Goal: Transaction & Acquisition: Purchase product/service

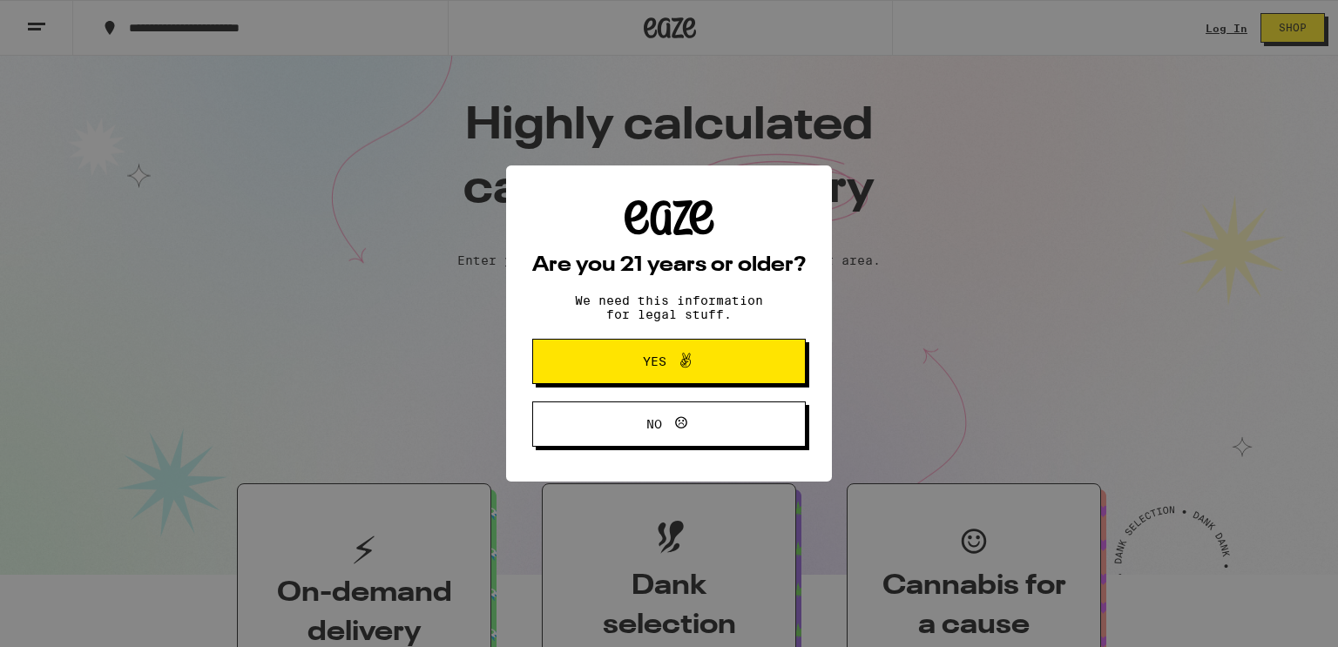
click at [656, 365] on span "Yes" at bounding box center [655, 361] width 24 height 12
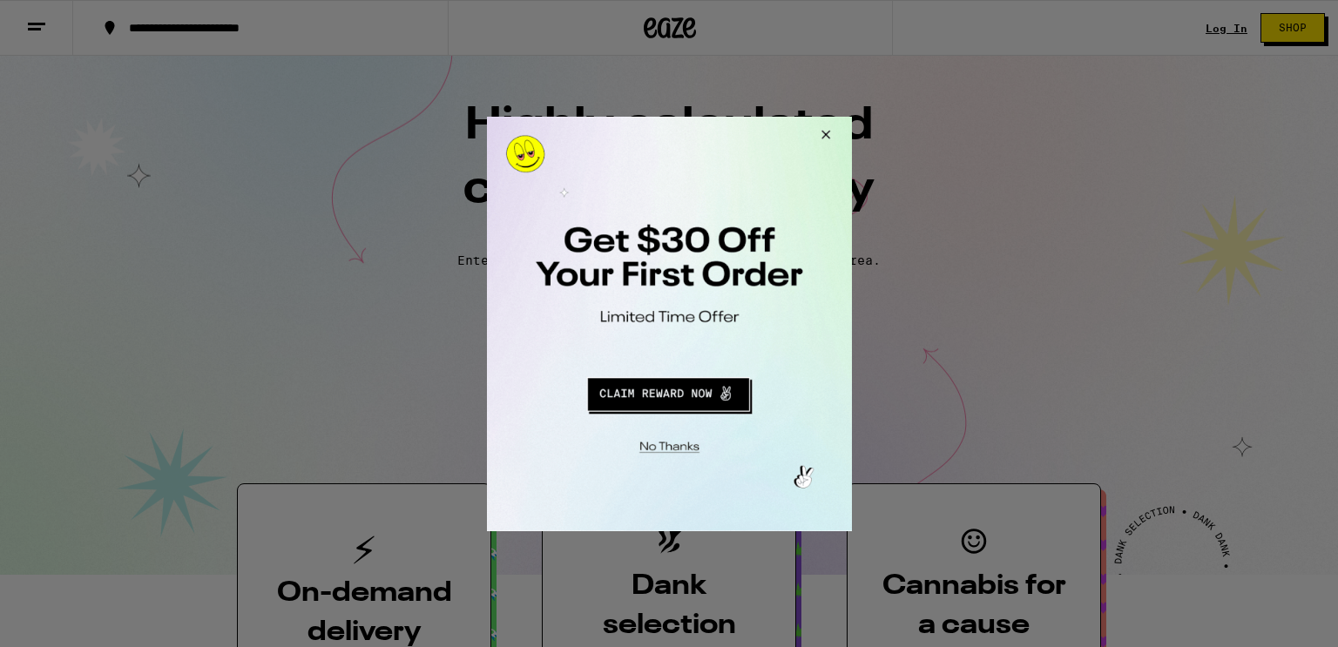
click at [676, 445] on button "Close Modal" at bounding box center [666, 443] width 355 height 27
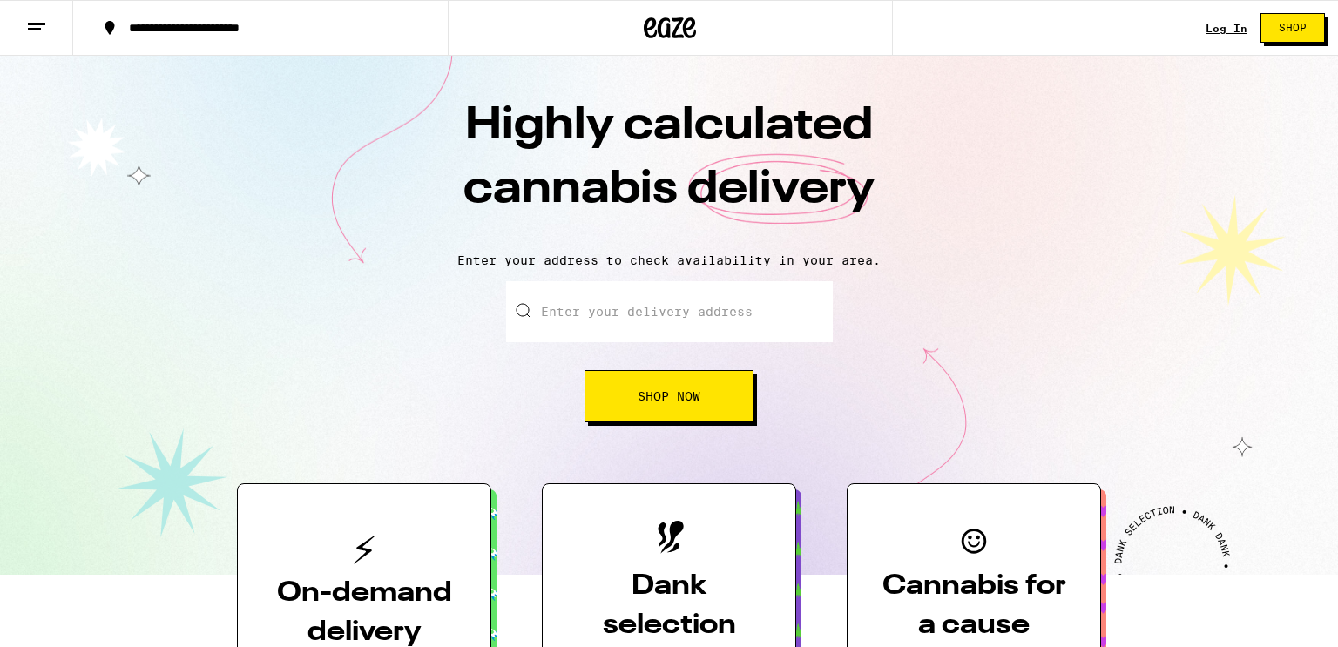
click at [1227, 32] on link "Log In" at bounding box center [1227, 28] width 42 height 11
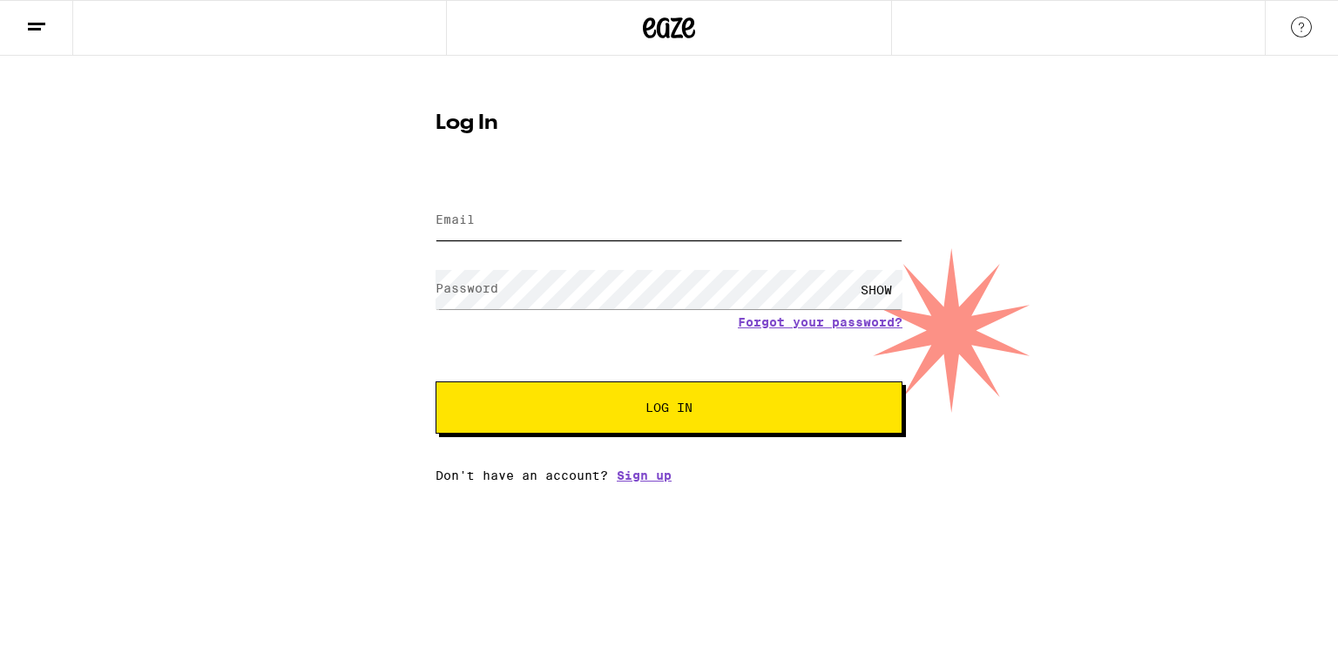
click at [499, 206] on input "Email" at bounding box center [669, 220] width 467 height 39
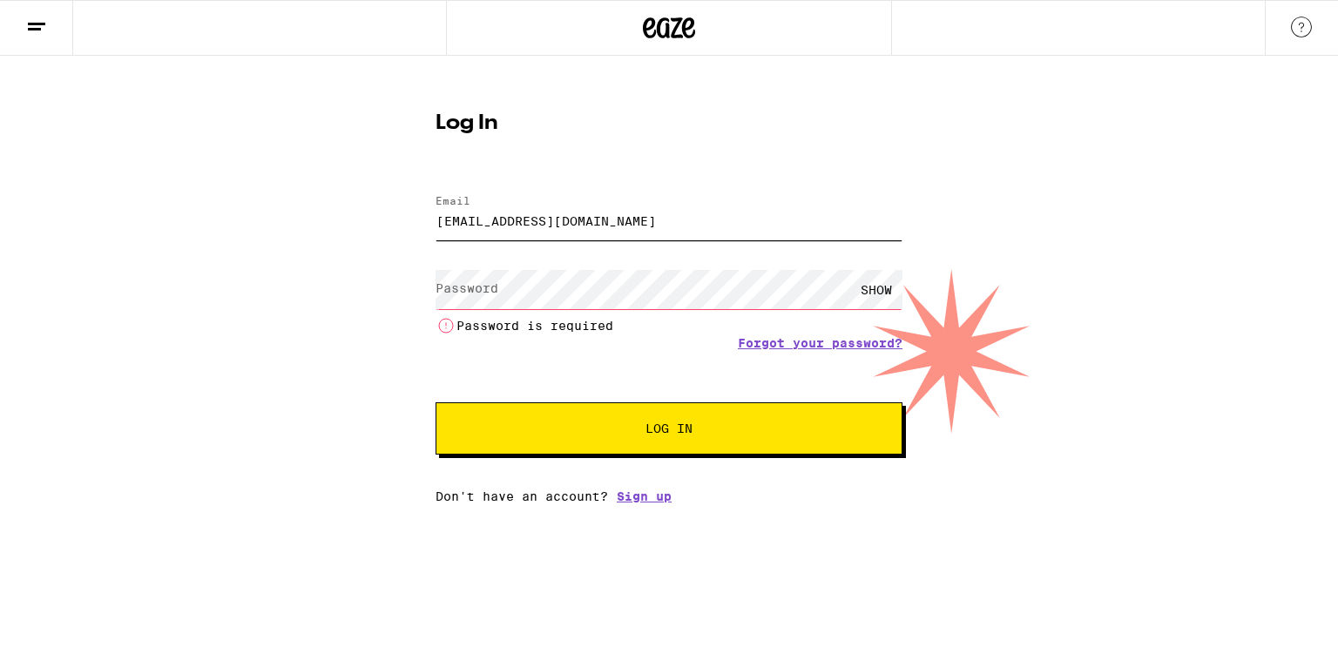
type input "[EMAIL_ADDRESS][DOMAIN_NAME]"
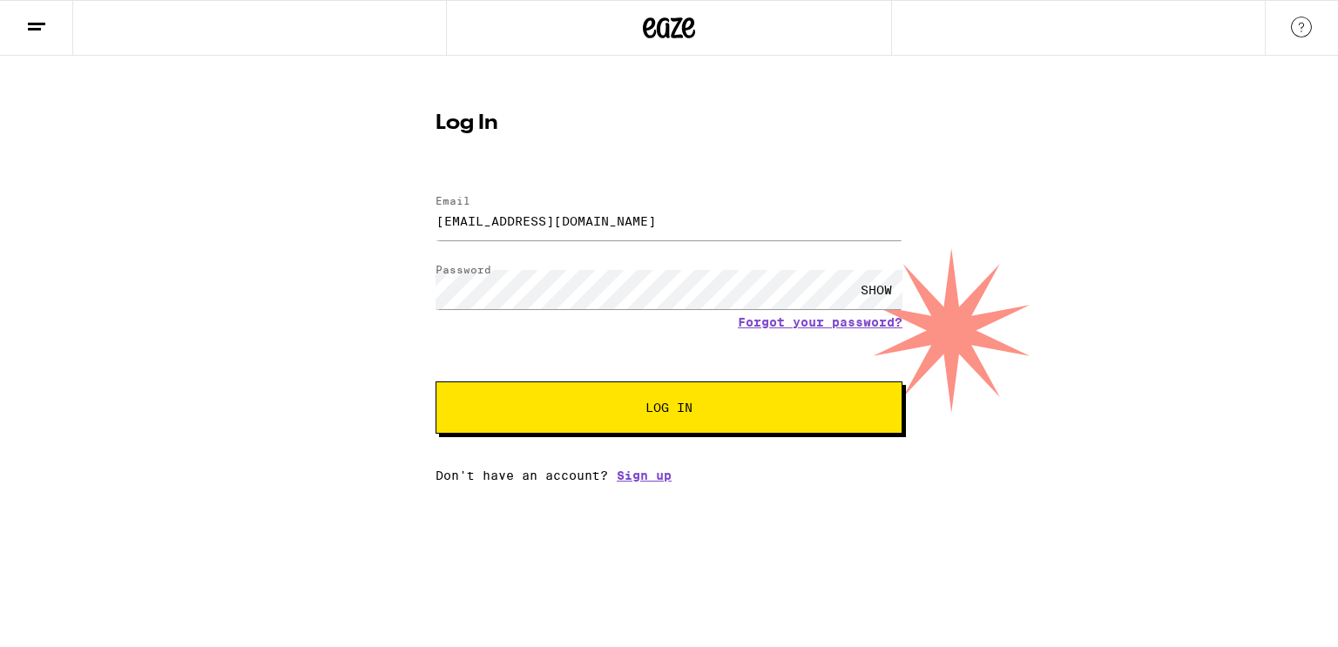
click at [883, 278] on div "SHOW" at bounding box center [876, 289] width 52 height 39
click at [707, 423] on button "Log In" at bounding box center [669, 408] width 467 height 52
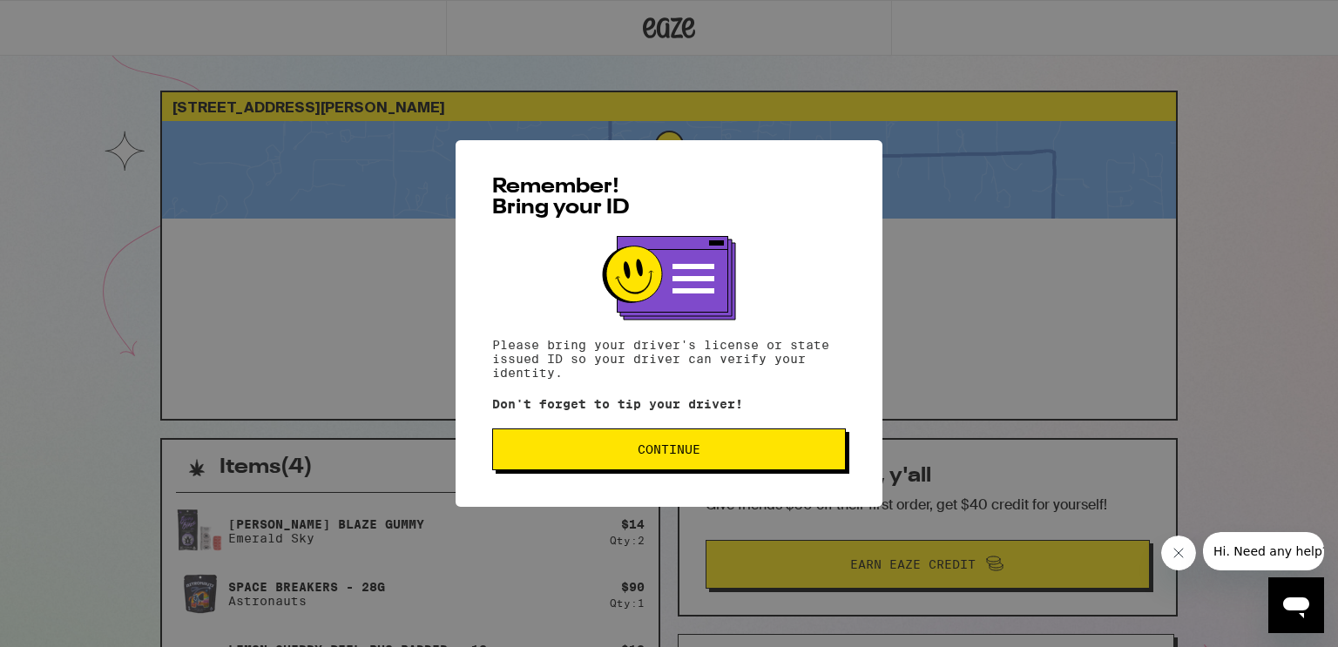
click at [716, 459] on button "Continue" at bounding box center [669, 450] width 354 height 42
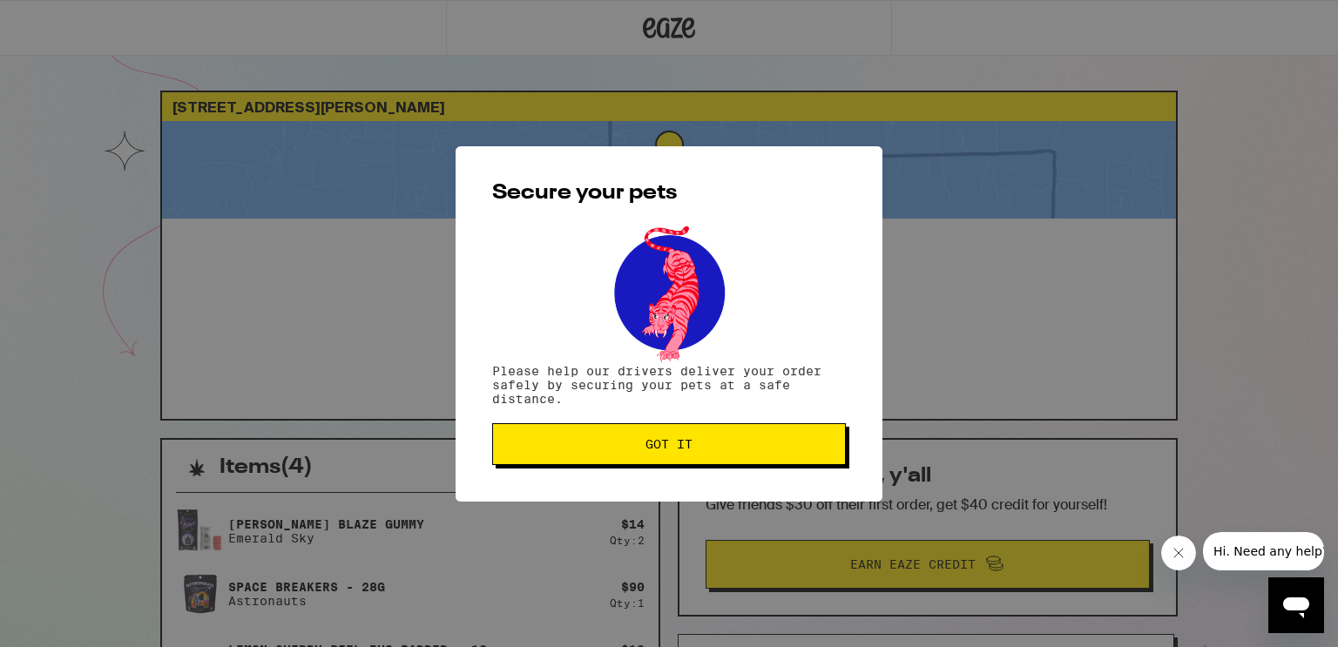
click at [717, 443] on span "Got it" at bounding box center [669, 444] width 324 height 12
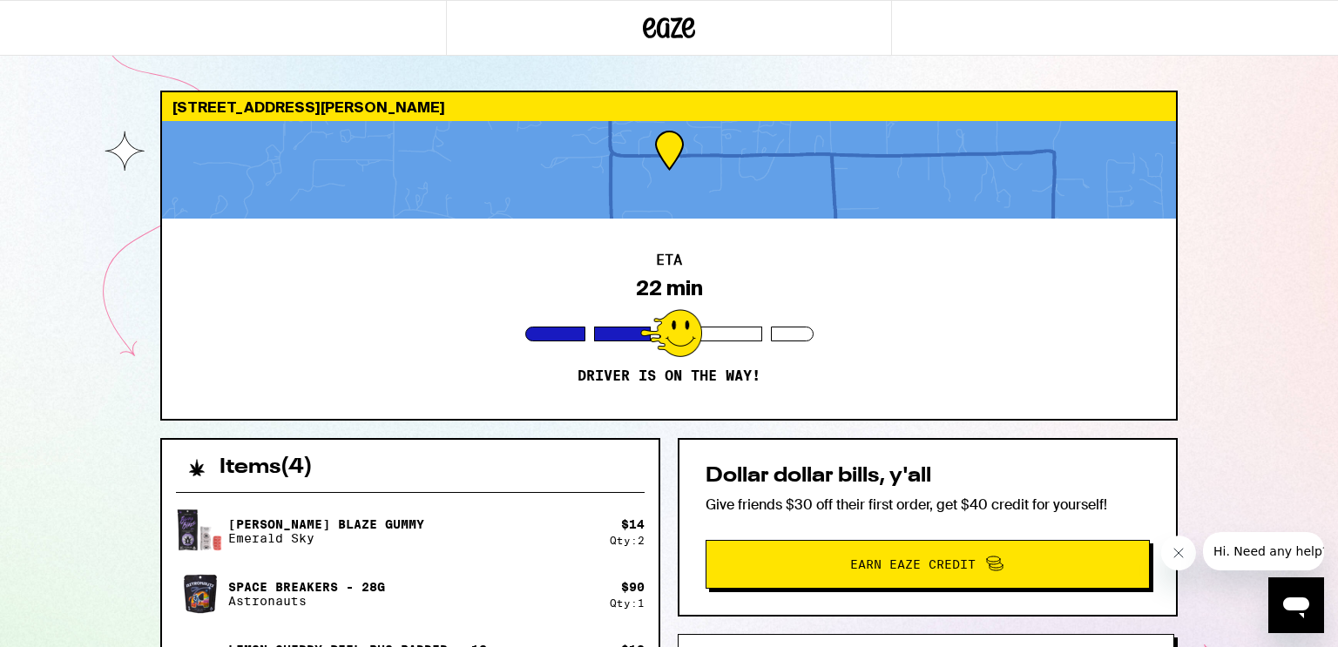
click at [896, 195] on div at bounding box center [669, 170] width 1014 height 98
